Goal: Task Accomplishment & Management: Use online tool/utility

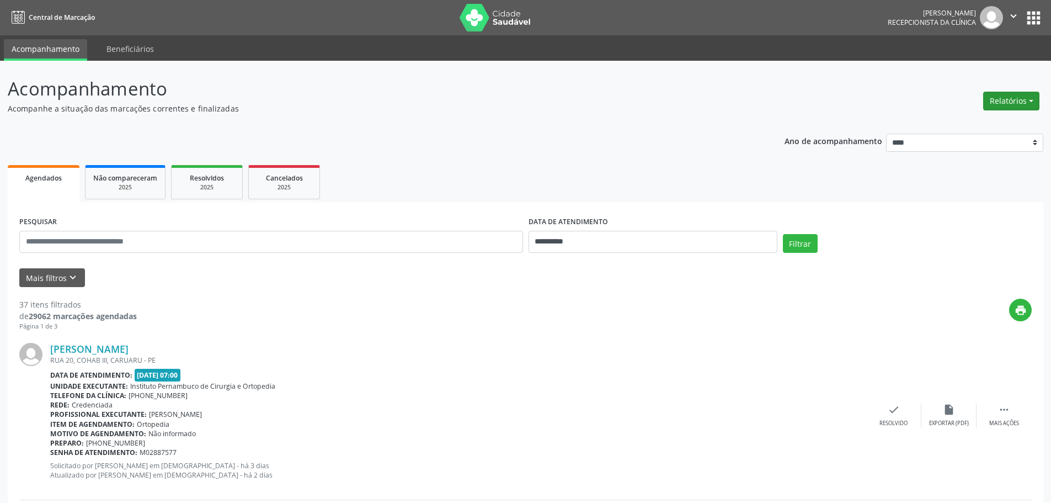
click at [1019, 103] on button "Relatórios" at bounding box center [1011, 101] width 56 height 19
click at [981, 115] on ul "Agendamentos Procedimentos realizados" at bounding box center [981, 133] width 120 height 40
click at [971, 121] on link "Agendamentos" at bounding box center [981, 124] width 119 height 15
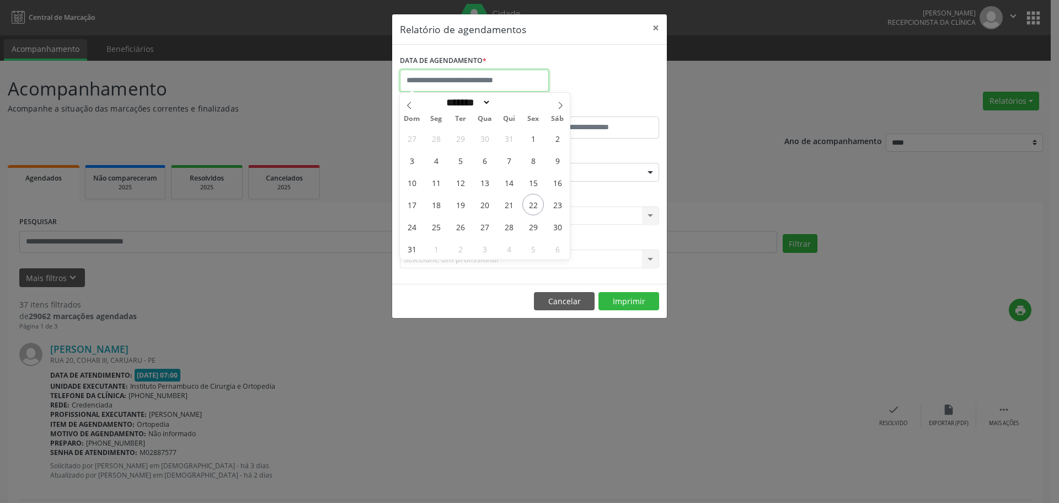
click at [516, 87] on input "text" at bounding box center [474, 81] width 149 height 22
click at [540, 207] on span "22" at bounding box center [534, 205] width 22 height 22
type input "**********"
click at [540, 207] on span "22" at bounding box center [534, 205] width 22 height 22
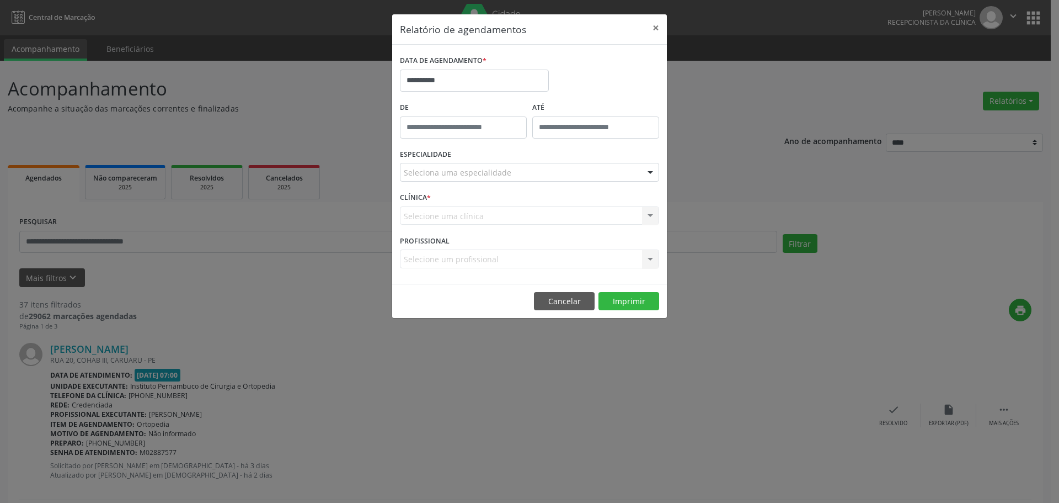
click at [551, 165] on div "Seleciona uma especialidade" at bounding box center [529, 172] width 259 height 19
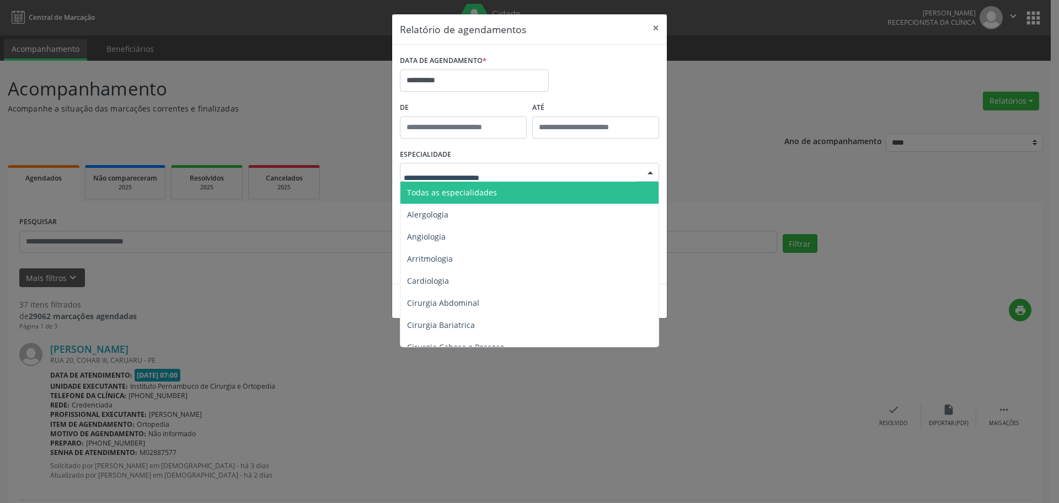
click at [537, 185] on span "Todas as especialidades" at bounding box center [531, 193] width 260 height 22
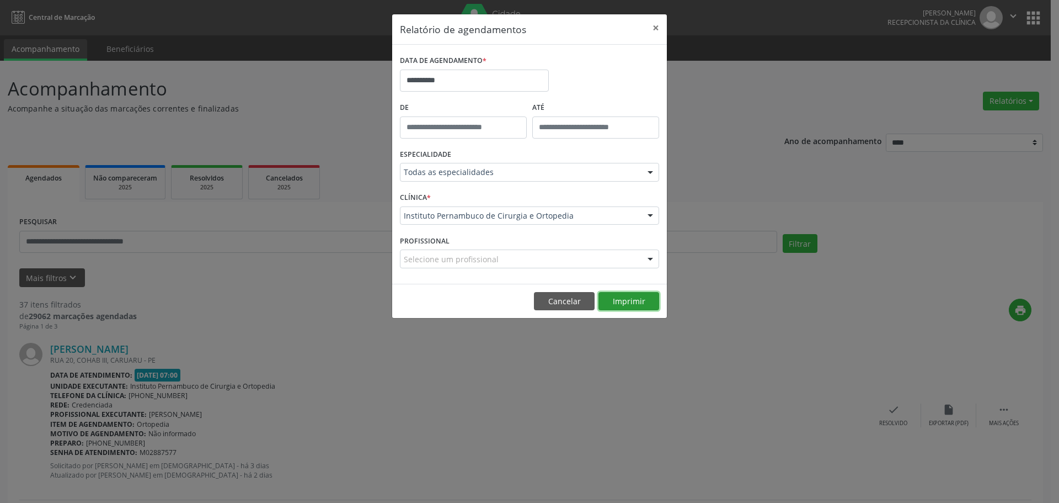
click at [626, 299] on button "Imprimir" at bounding box center [629, 301] width 61 height 19
